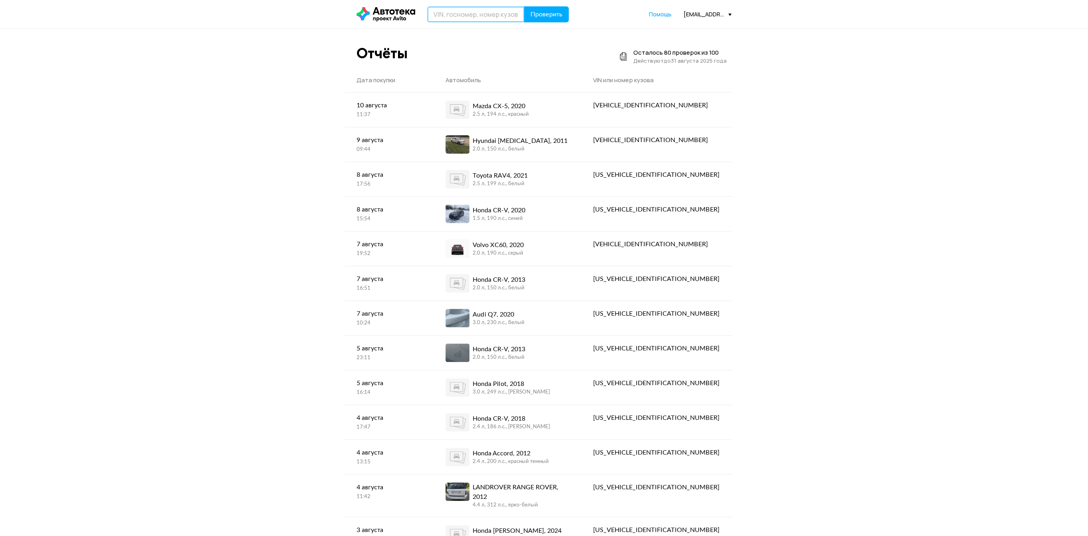
click at [486, 16] on input "text" at bounding box center [475, 14] width 97 height 16
type input "Е506АТ134"
click at [551, 12] on span "Проверить" at bounding box center [547, 14] width 32 height 6
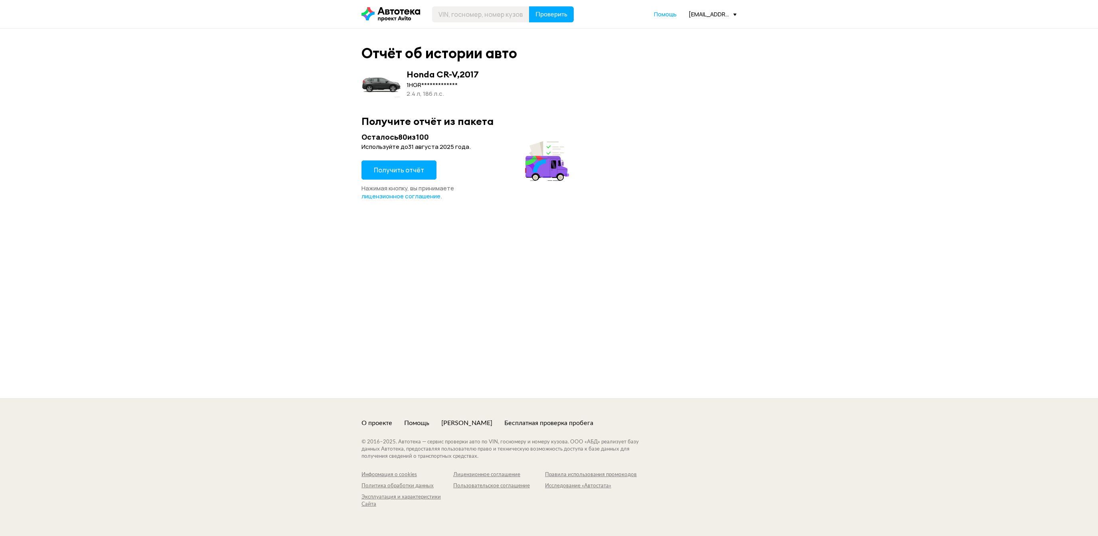
click at [408, 168] on span "Получить отчёт" at bounding box center [399, 170] width 50 height 9
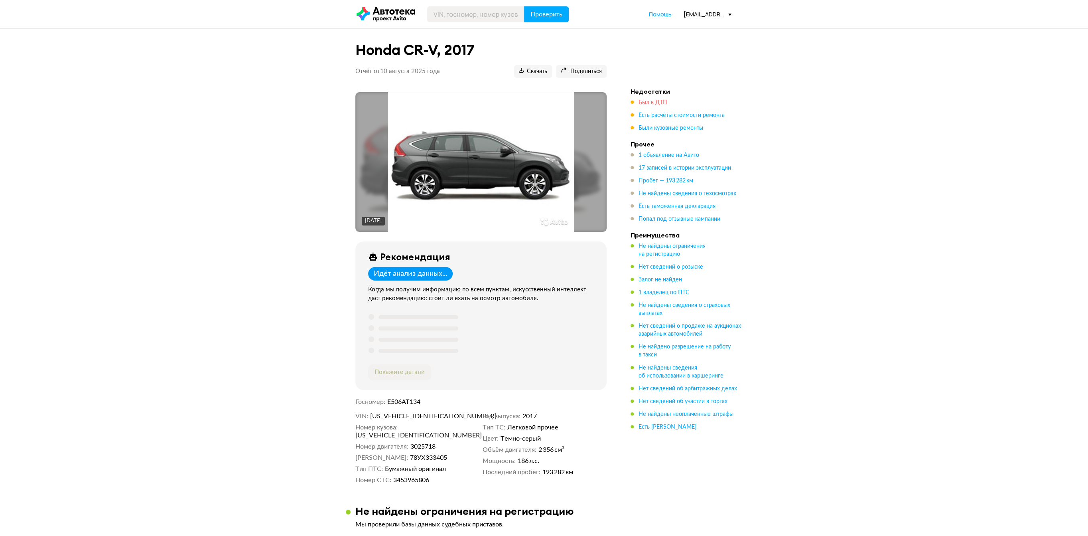
click at [654, 101] on span "Был в ДТП" at bounding box center [653, 103] width 29 height 6
click at [521, 140] on img at bounding box center [481, 162] width 186 height 140
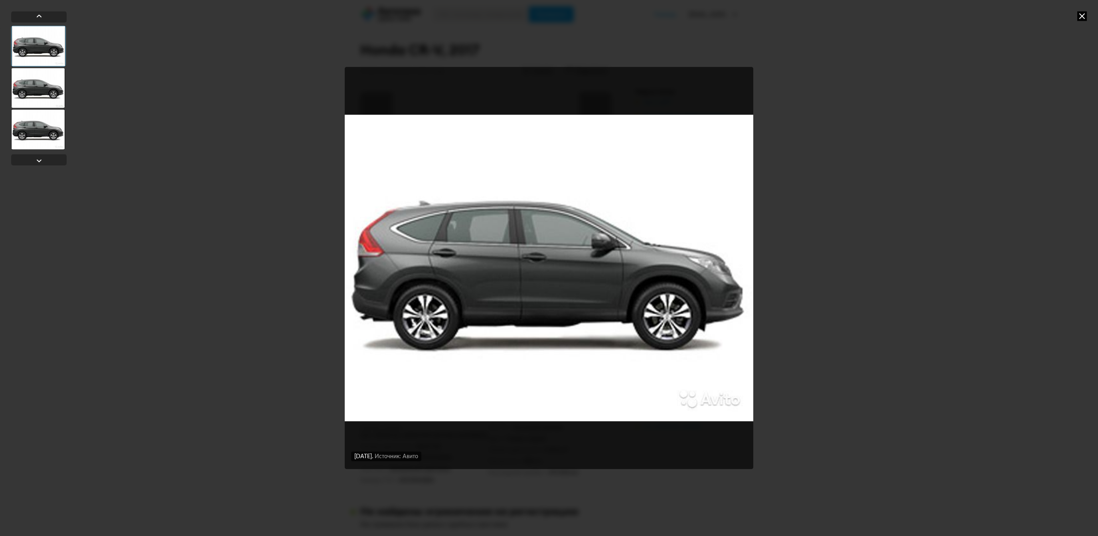
click at [61, 89] on div at bounding box center [38, 88] width 54 height 40
click at [1073, 17] on div "[DATE] Источник: Авито [DATE] Источник: Авито [DATE] Источник: Авито" at bounding box center [549, 268] width 1098 height 536
click at [1077, 17] on icon at bounding box center [1082, 16] width 10 height 10
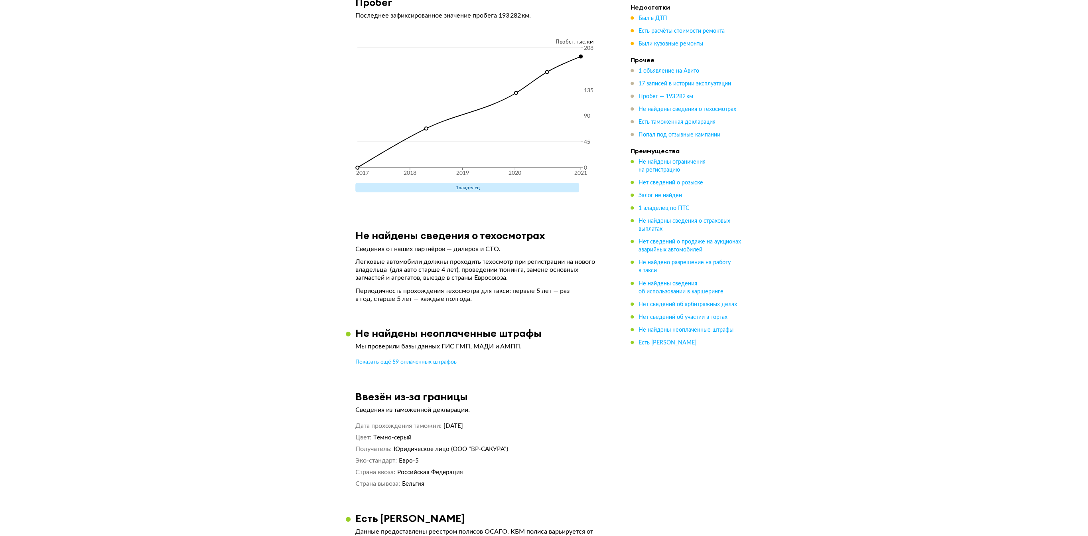
scroll to position [3046, 0]
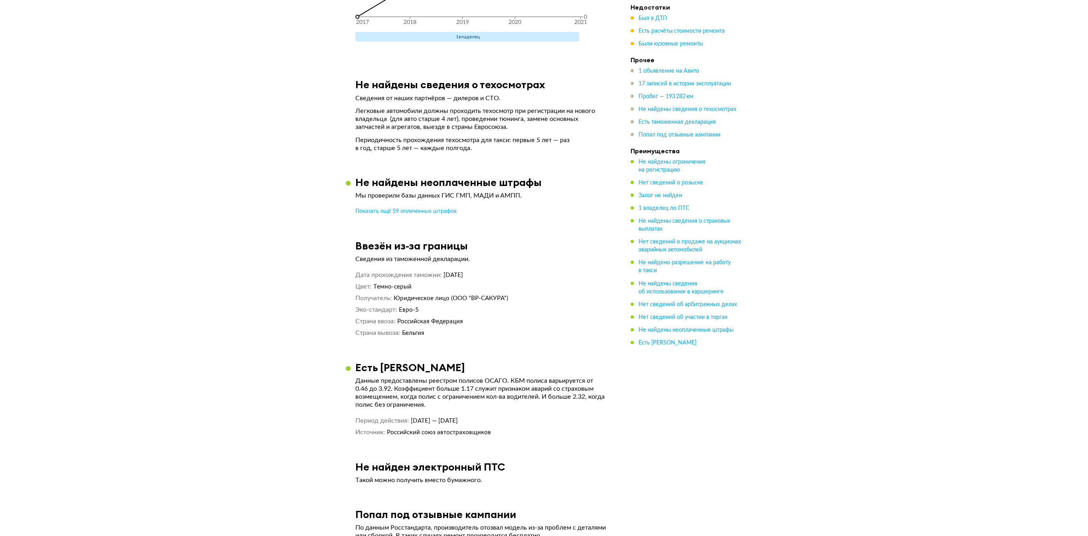
click at [509, 337] on dd "Бельгия" at bounding box center [504, 333] width 205 height 8
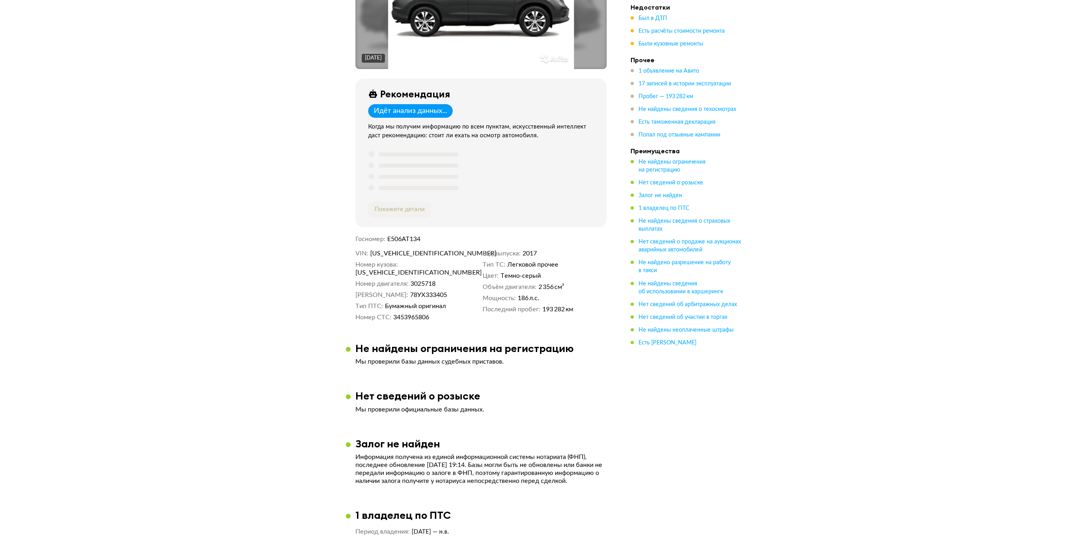
scroll to position [164, 0]
click at [647, 18] on span "Был в ДТП" at bounding box center [653, 19] width 29 height 6
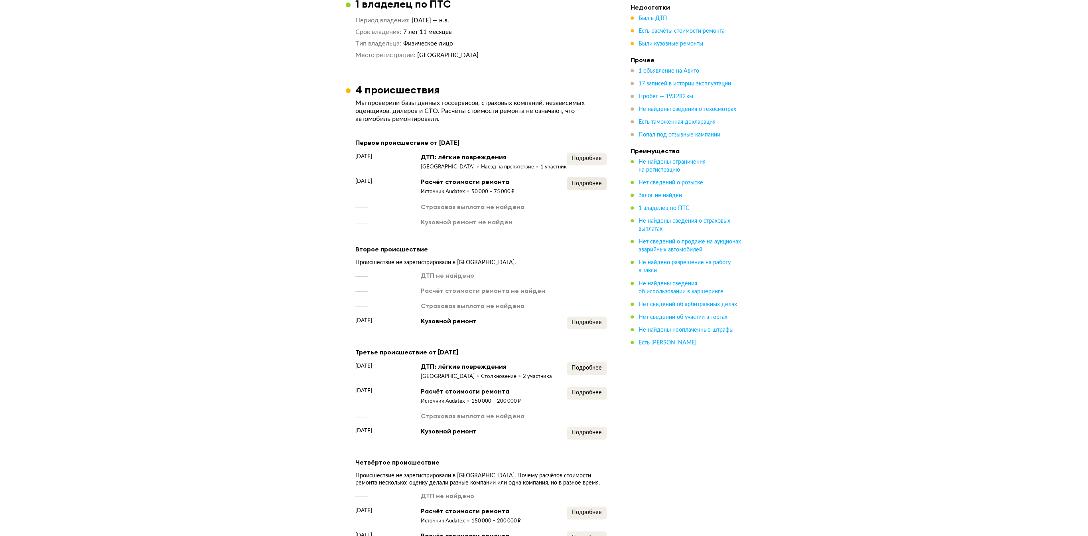
scroll to position [786, 0]
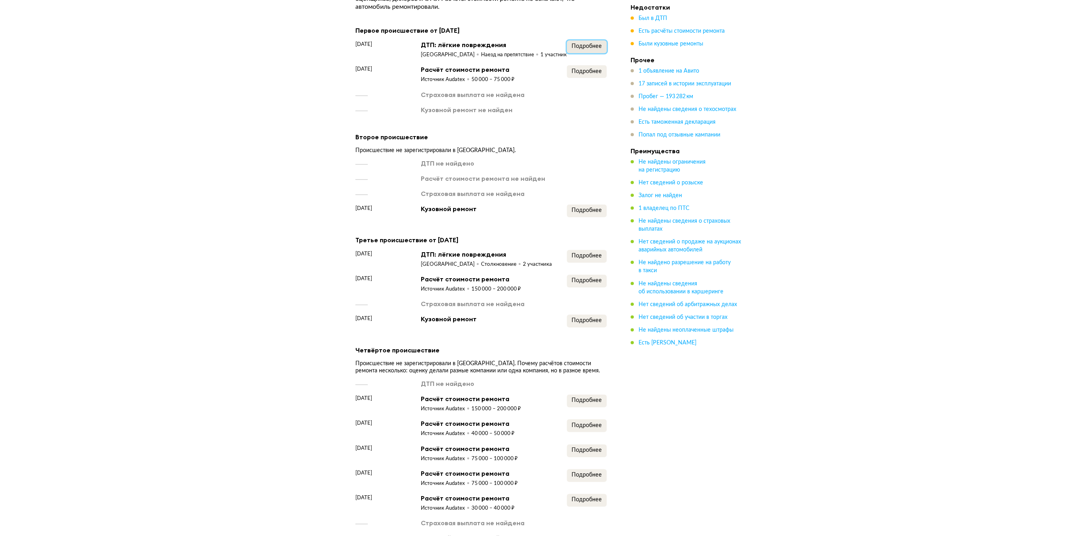
click at [596, 43] on span "Подробнее" at bounding box center [587, 46] width 30 height 6
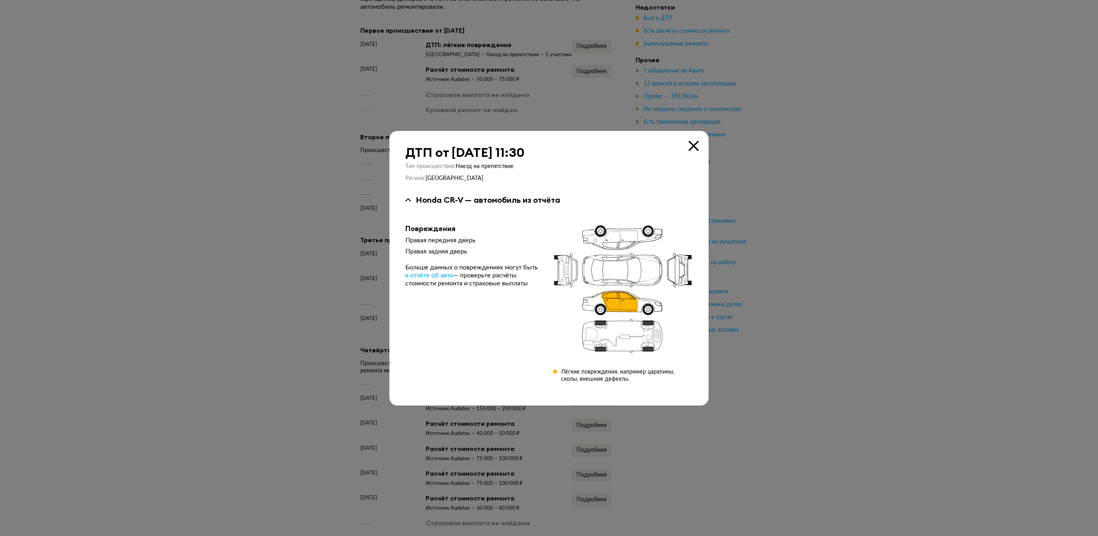
click at [693, 144] on icon at bounding box center [693, 146] width 10 height 10
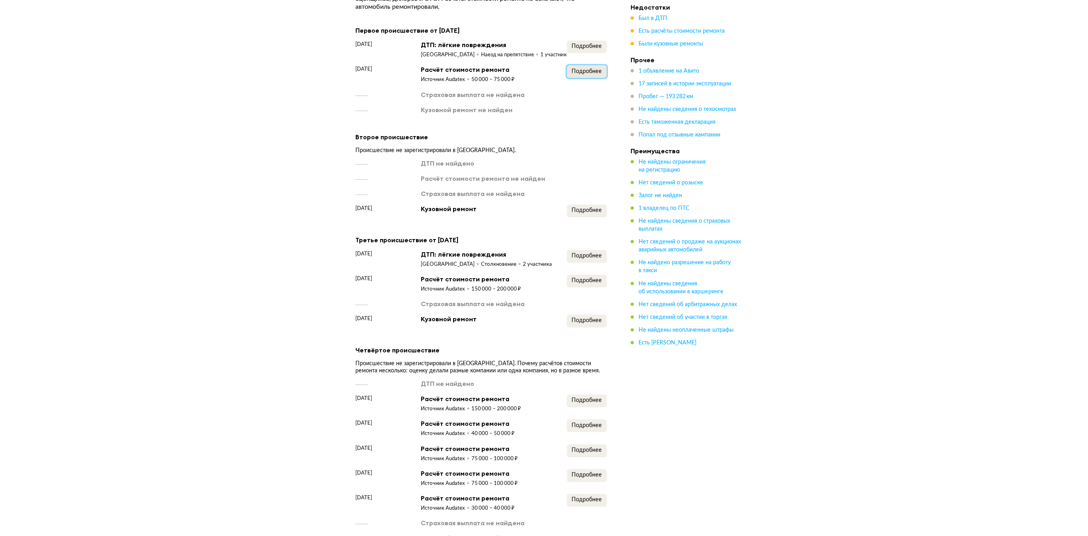
click at [596, 74] on span "Подробнее" at bounding box center [587, 72] width 30 height 6
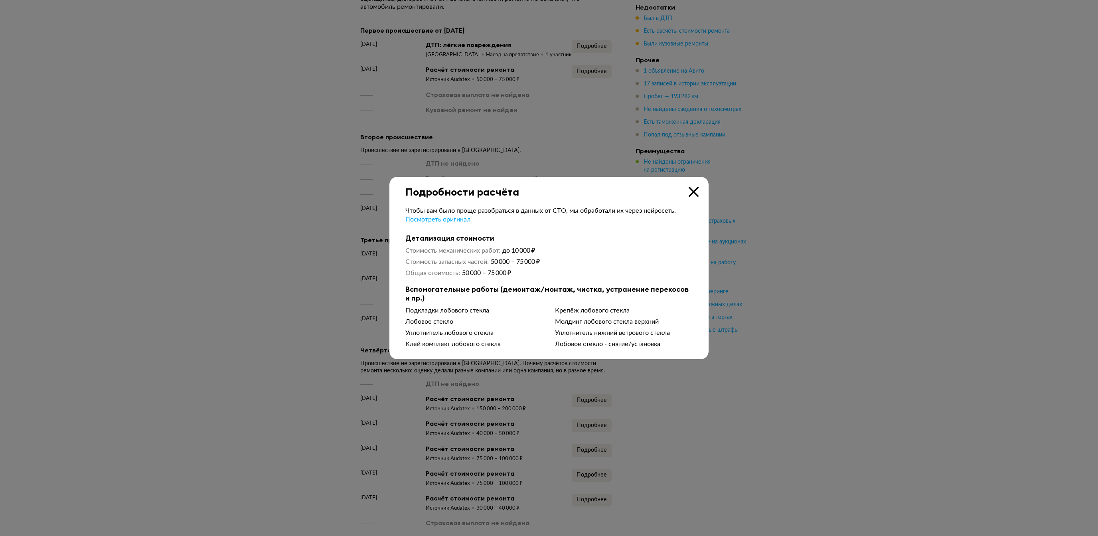
click at [694, 189] on icon at bounding box center [693, 192] width 10 height 10
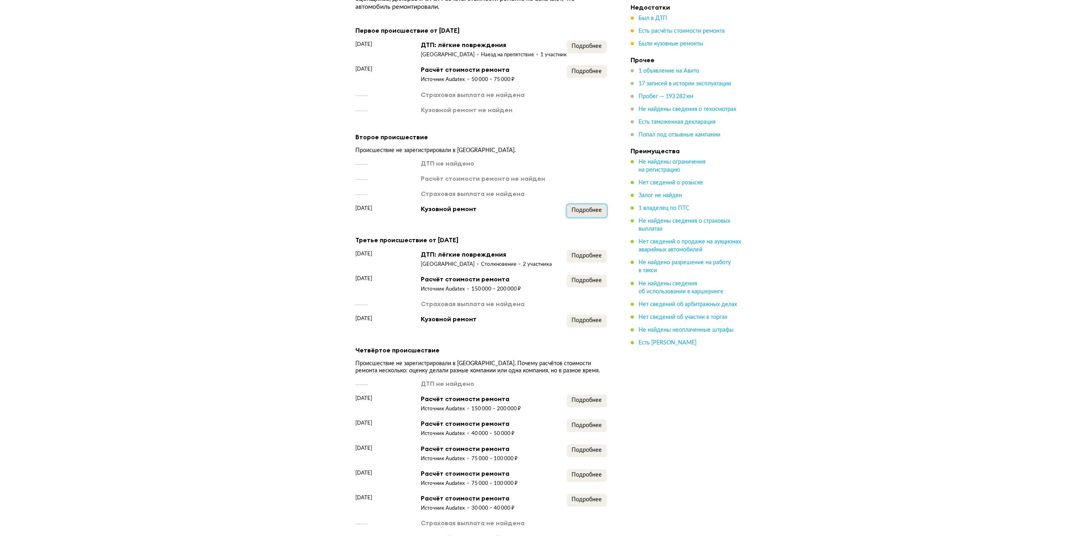
click at [580, 213] on span "Подробнее" at bounding box center [587, 210] width 30 height 6
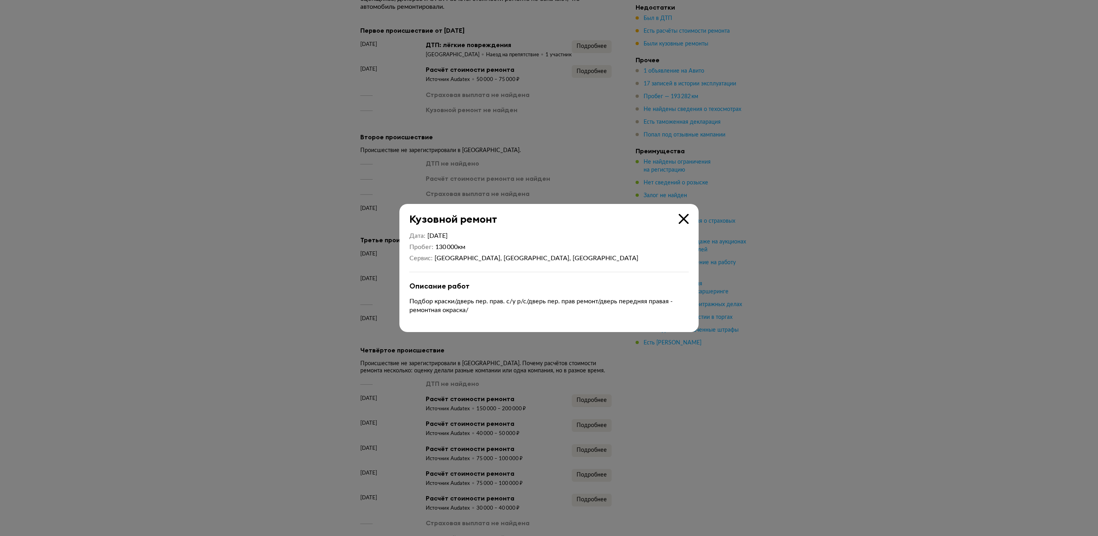
click at [689, 219] on div "Кузовной ремонт Дата [DATE] Пробег 130 000 км Сервис [GEOGRAPHIC_DATA], [GEOGRA…" at bounding box center [548, 268] width 299 height 128
click at [684, 219] on icon at bounding box center [683, 219] width 10 height 10
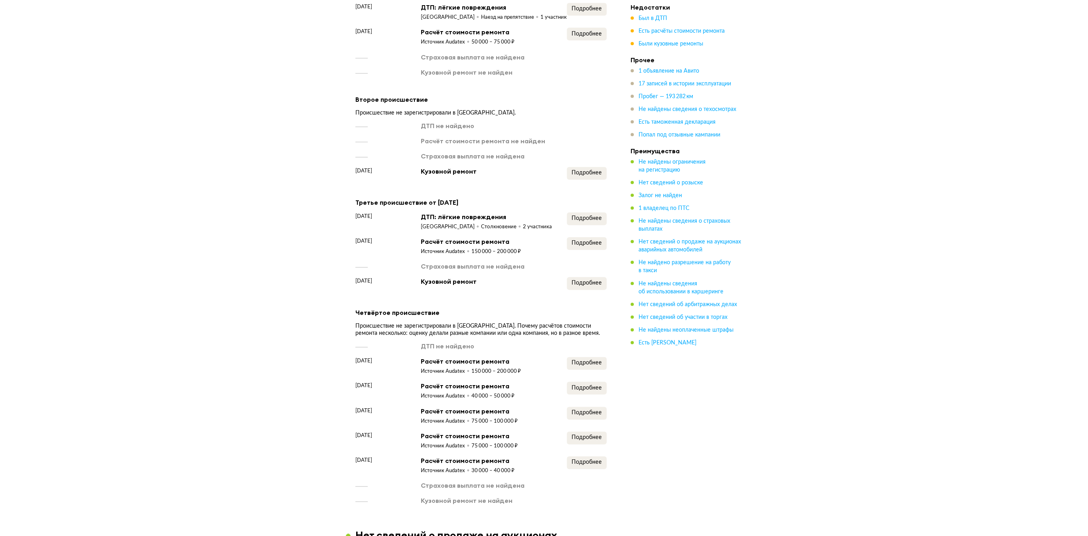
scroll to position [909, 0]
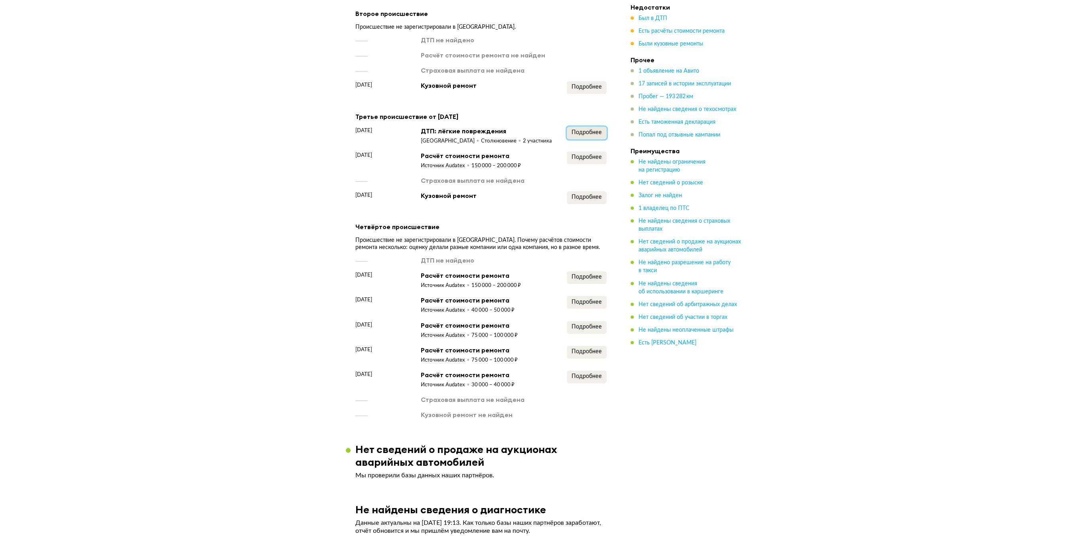
click at [590, 135] on span "Подробнее" at bounding box center [587, 133] width 30 height 6
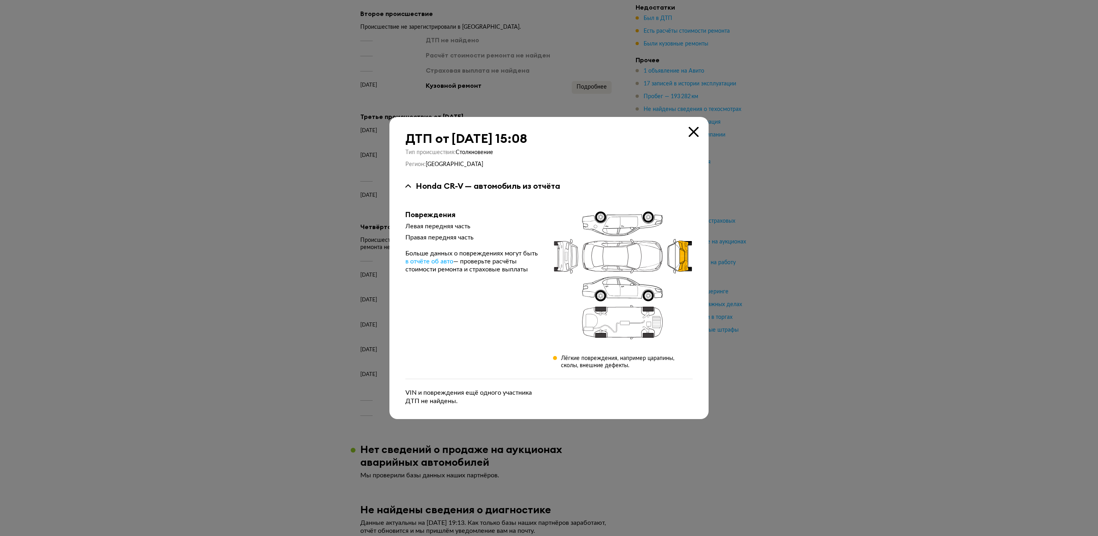
click at [696, 134] on icon at bounding box center [693, 132] width 10 height 10
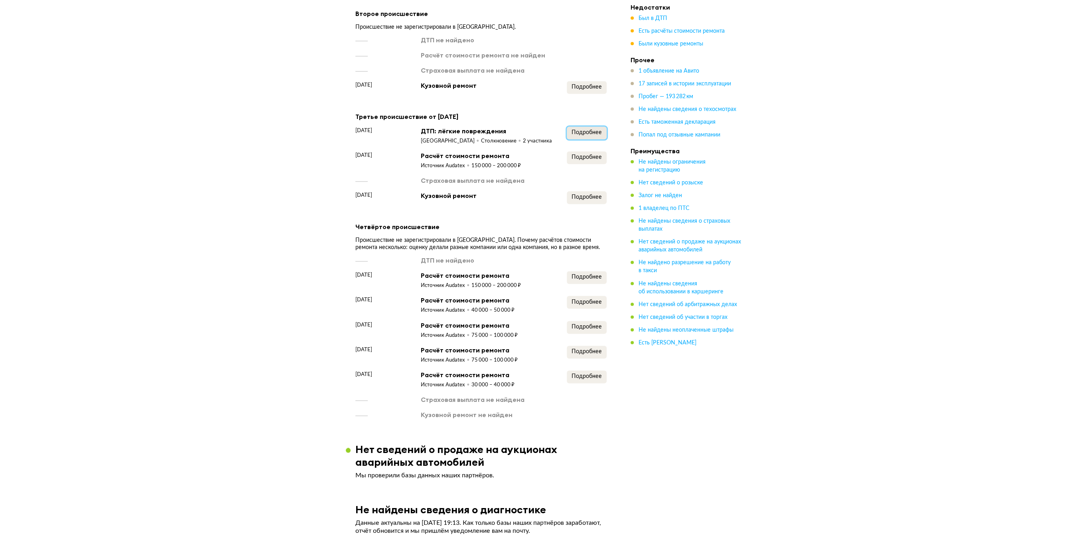
click at [592, 135] on span "Подробнее" at bounding box center [587, 133] width 30 height 6
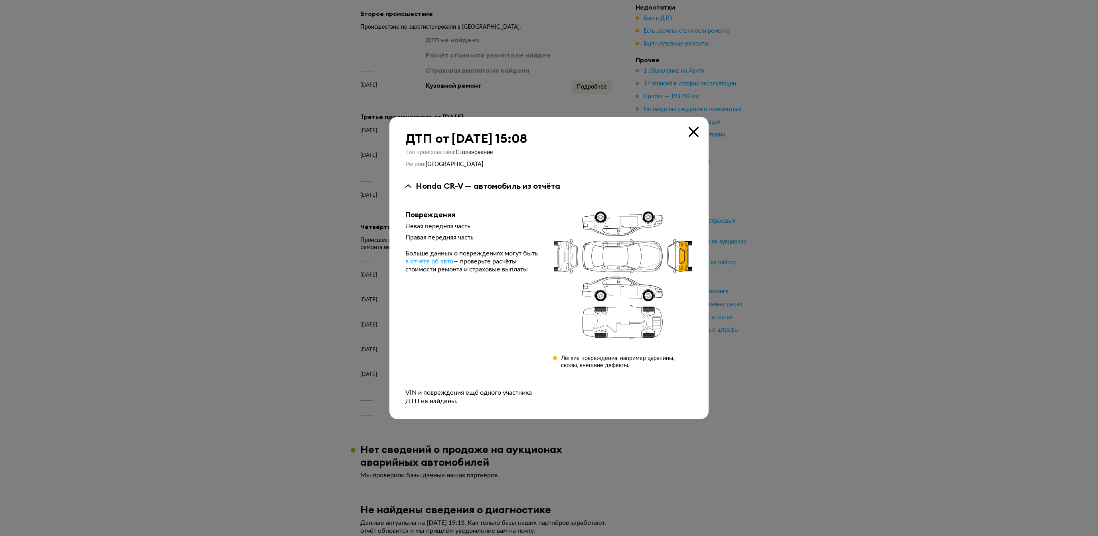
click at [694, 132] on icon at bounding box center [693, 132] width 10 height 10
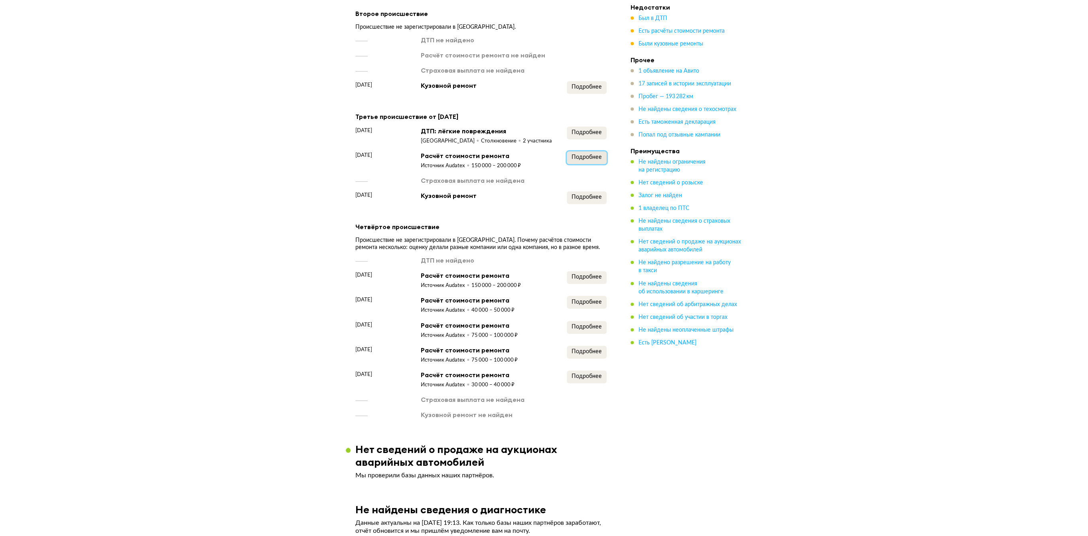
click at [593, 160] on span "Подробнее" at bounding box center [587, 157] width 30 height 6
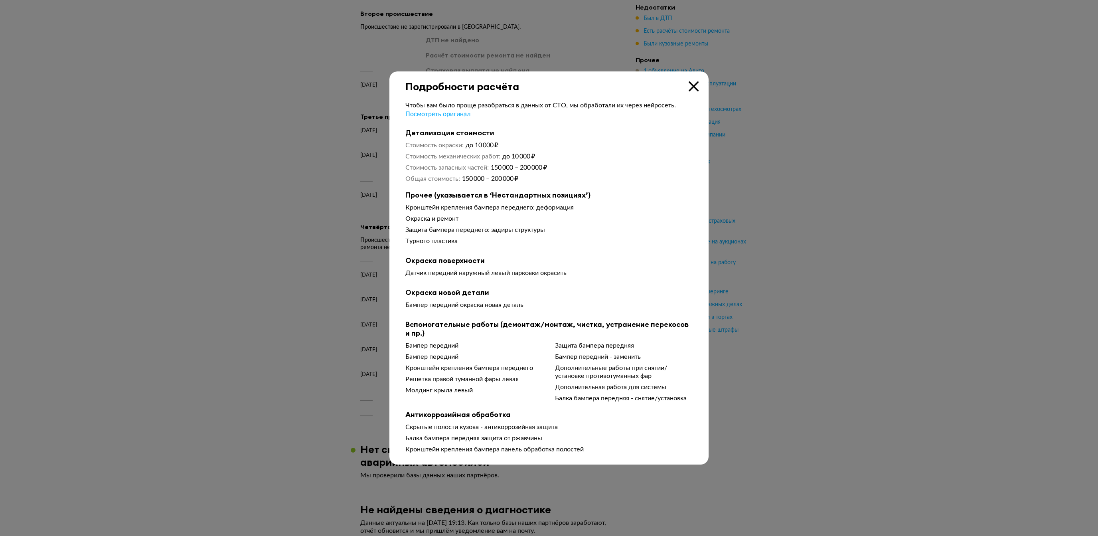
click at [694, 83] on icon at bounding box center [693, 86] width 10 height 10
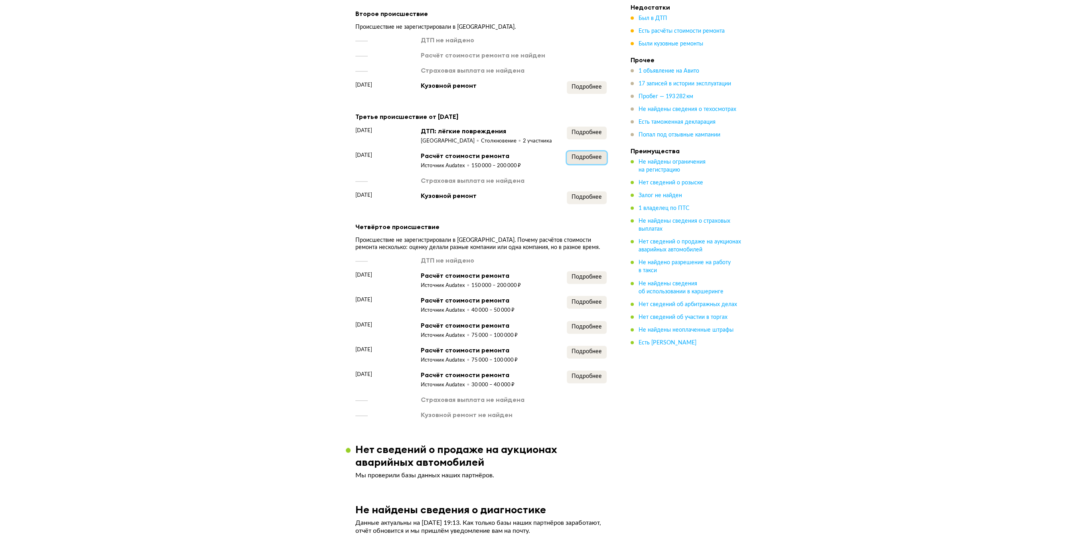
click at [586, 164] on button "Подробнее" at bounding box center [587, 157] width 40 height 13
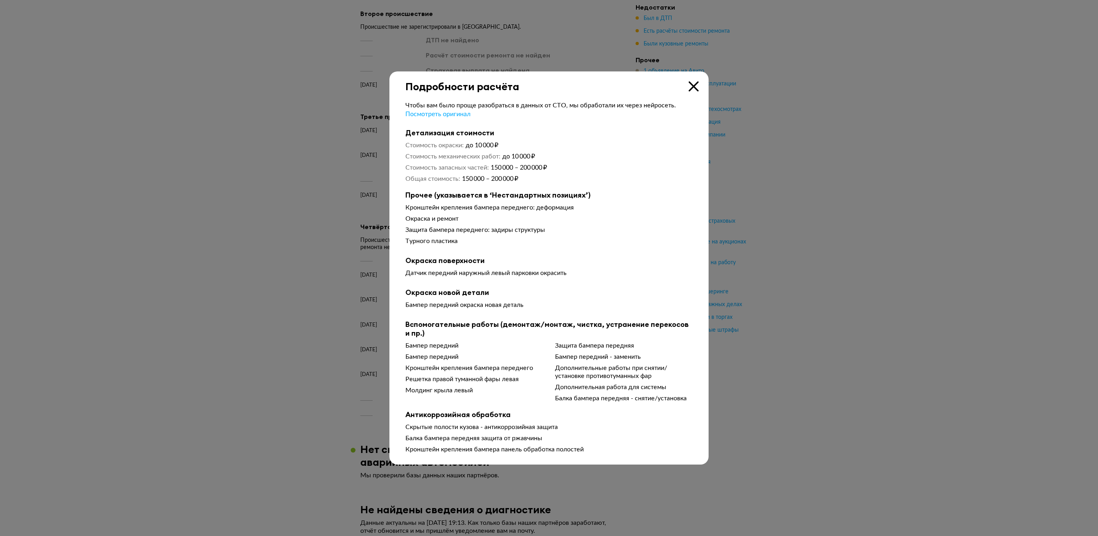
click at [699, 84] on div "Подробности расчёта" at bounding box center [548, 81] width 319 height 21
click at [690, 83] on icon at bounding box center [693, 86] width 10 height 10
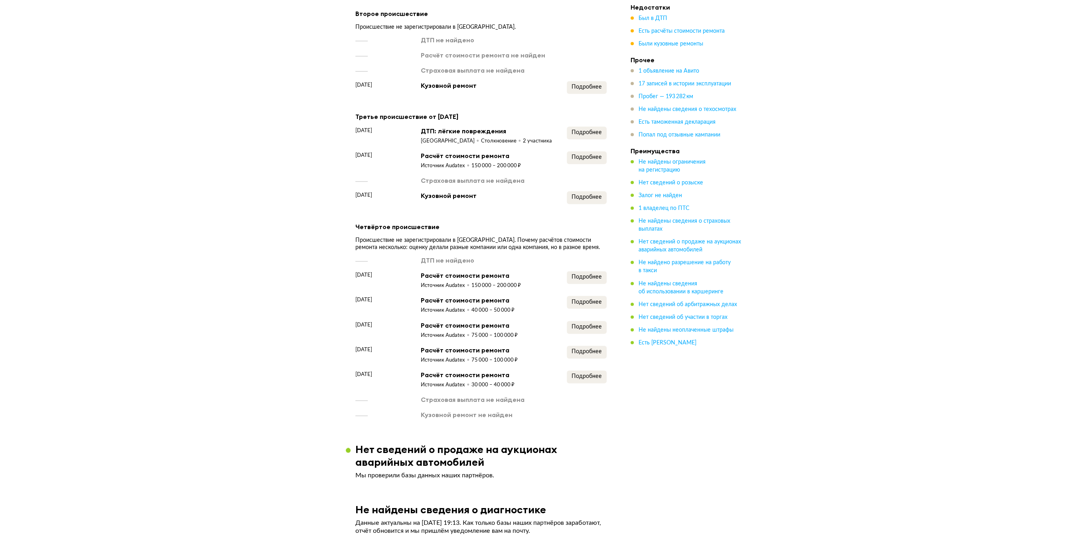
scroll to position [1033, 0]
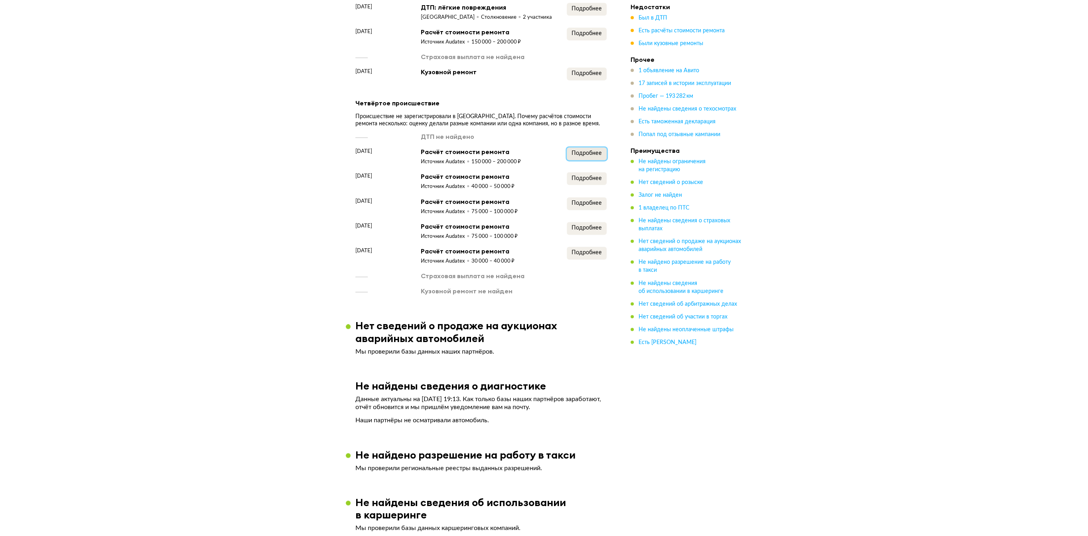
click at [602, 160] on button "Подробнее" at bounding box center [587, 153] width 40 height 13
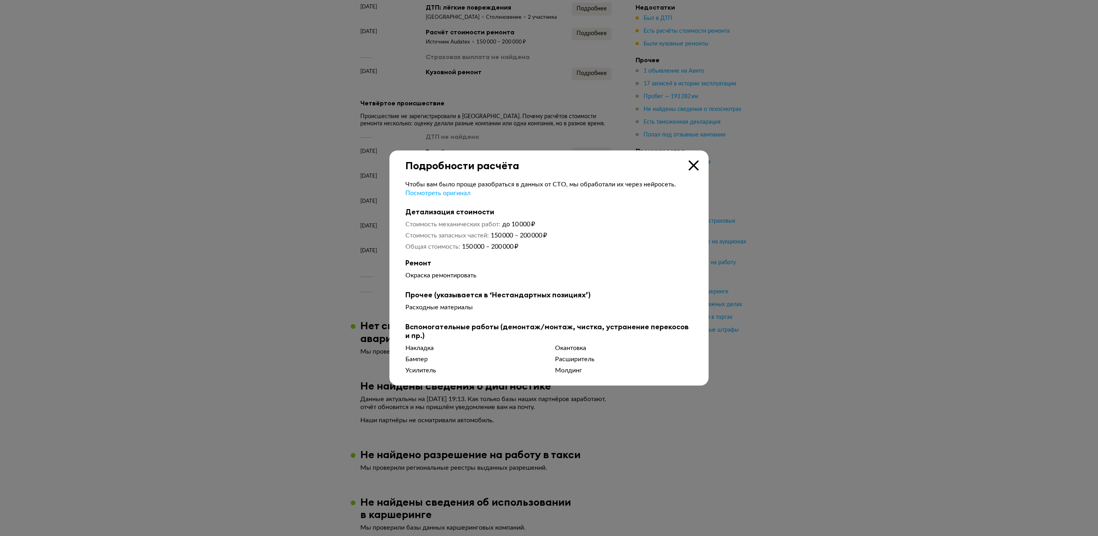
click at [695, 166] on icon at bounding box center [693, 165] width 10 height 10
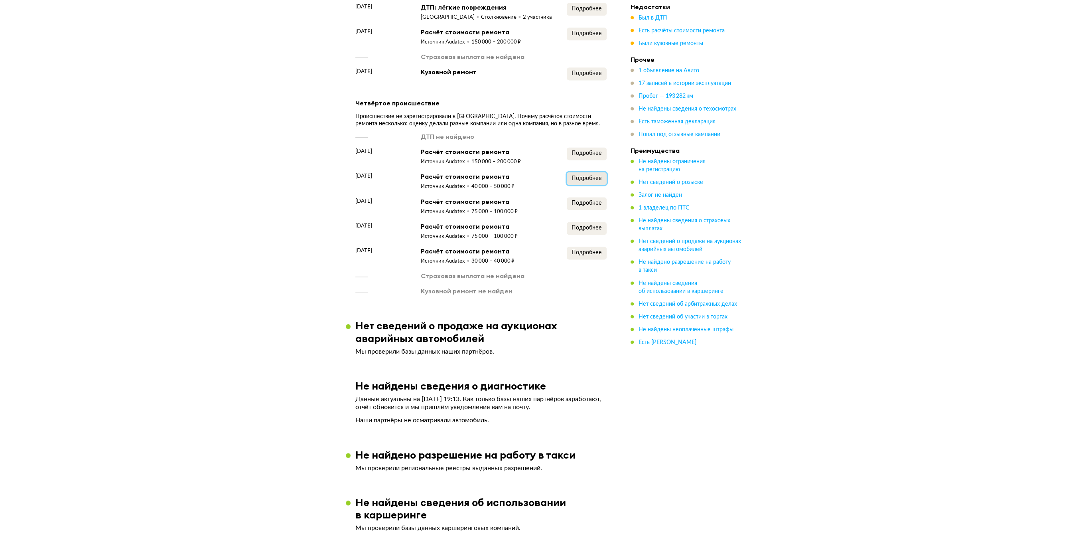
click at [582, 181] on span "Подробнее" at bounding box center [587, 179] width 30 height 6
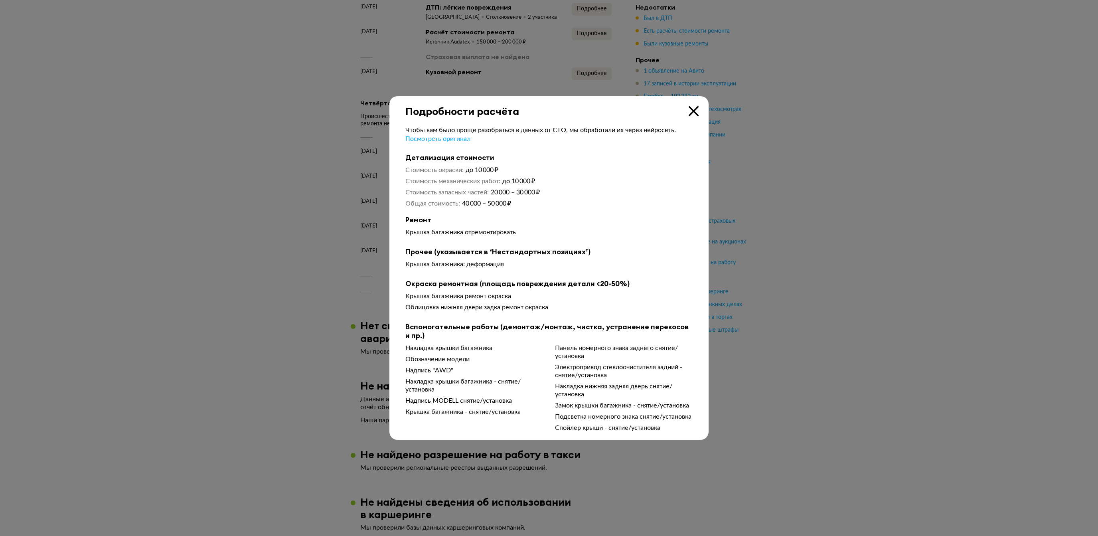
click at [699, 108] on div "Подробности расчёта" at bounding box center [548, 106] width 319 height 21
click at [694, 108] on icon at bounding box center [693, 111] width 10 height 10
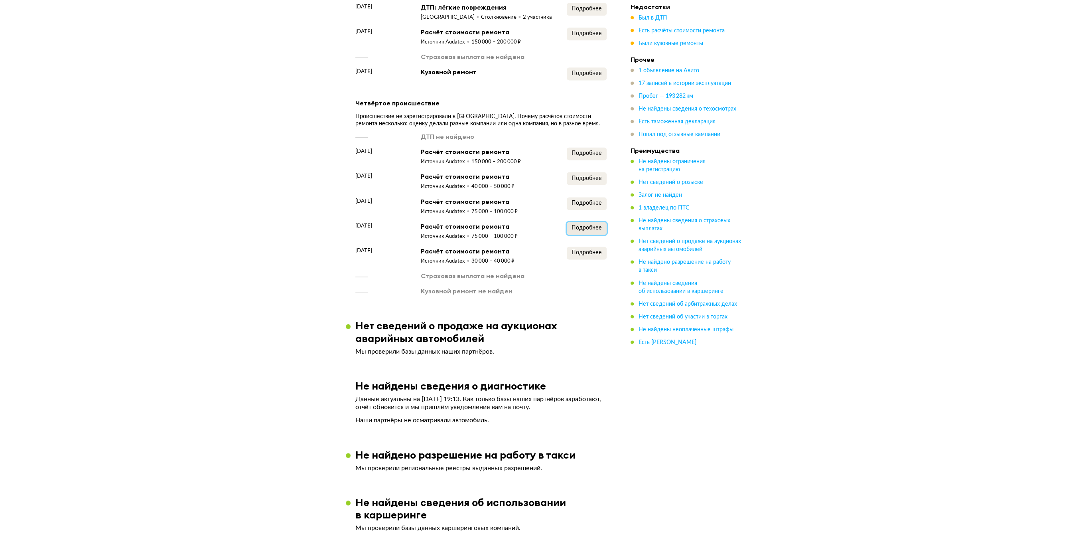
click at [592, 235] on button "Подробнее" at bounding box center [587, 228] width 40 height 13
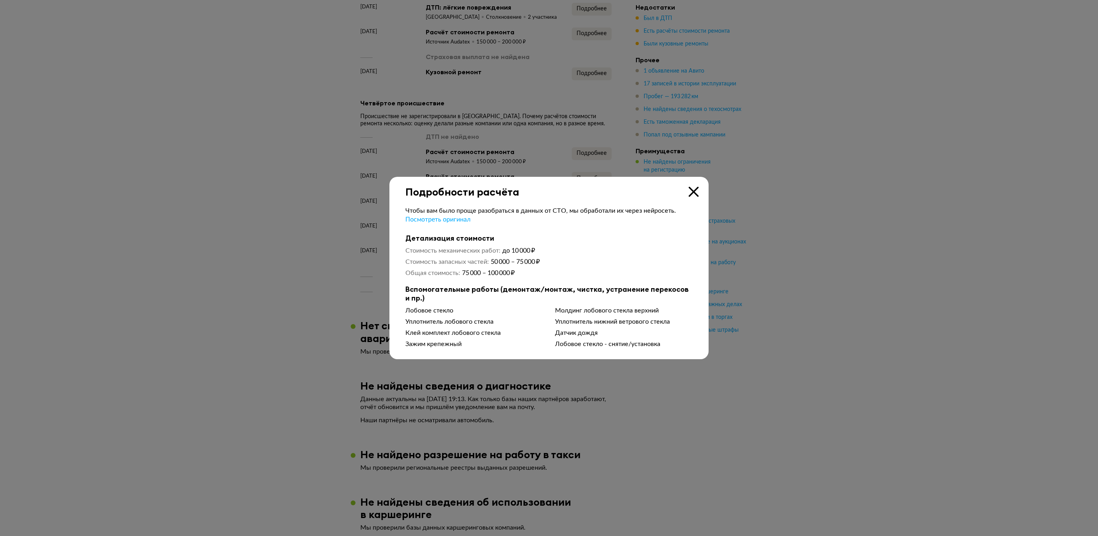
click at [695, 188] on icon at bounding box center [693, 192] width 10 height 10
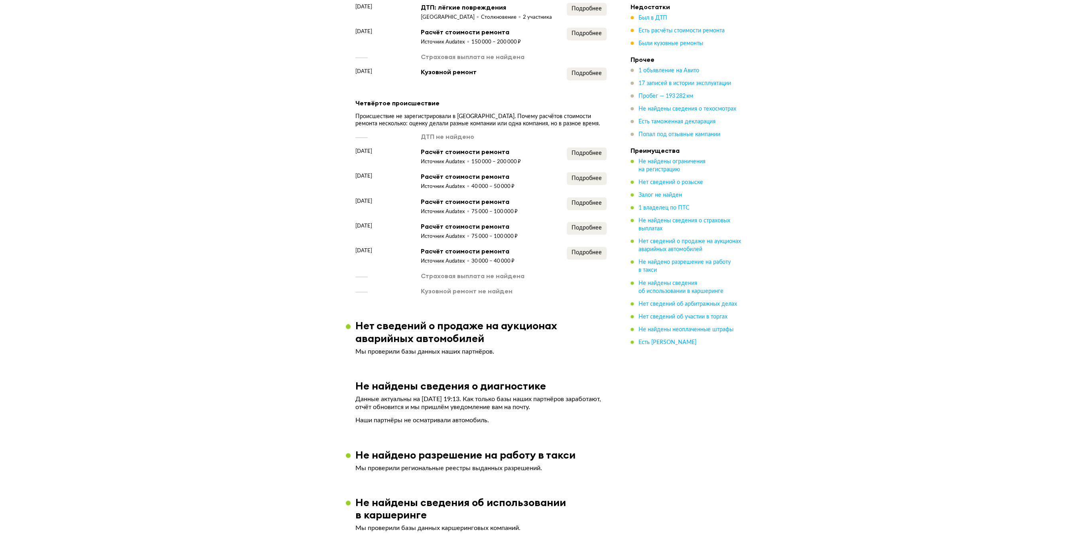
click at [600, 265] on div "Подробнее" at bounding box center [587, 256] width 40 height 18
click at [596, 255] on span "Подробнее" at bounding box center [587, 253] width 30 height 6
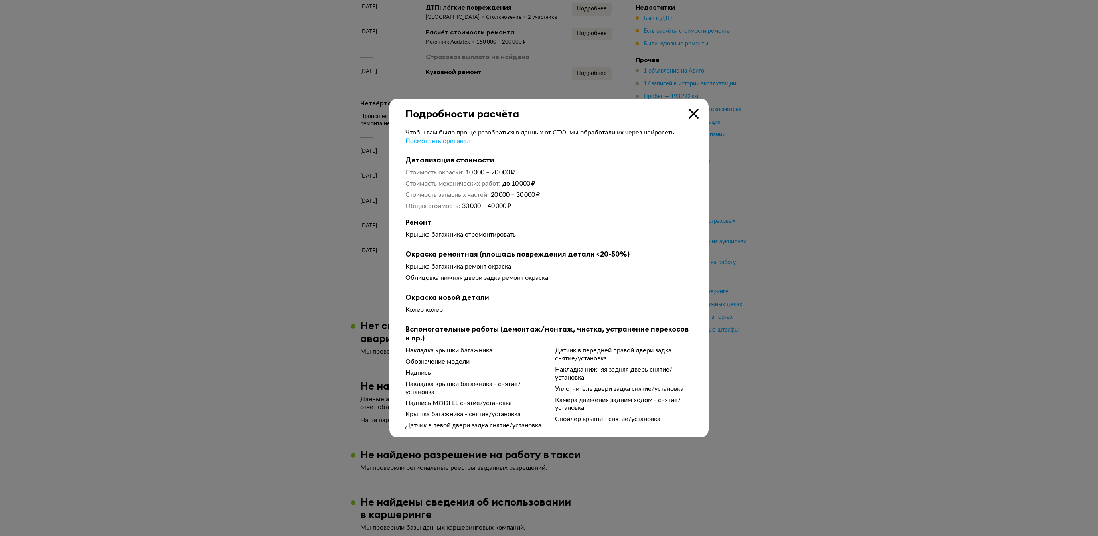
click at [692, 108] on icon at bounding box center [693, 113] width 10 height 10
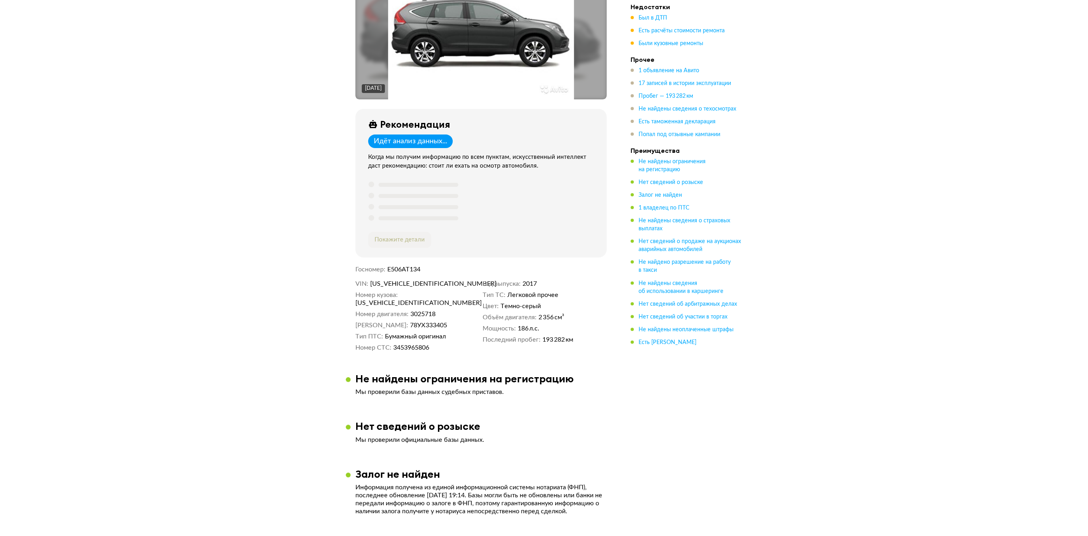
scroll to position [206, 0]
